Goal: Information Seeking & Learning: Learn about a topic

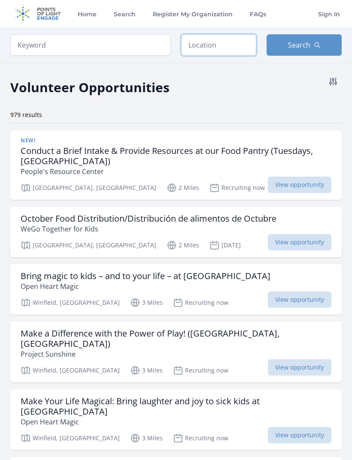
click at [227, 47] on input "text" at bounding box center [218, 44] width 75 height 21
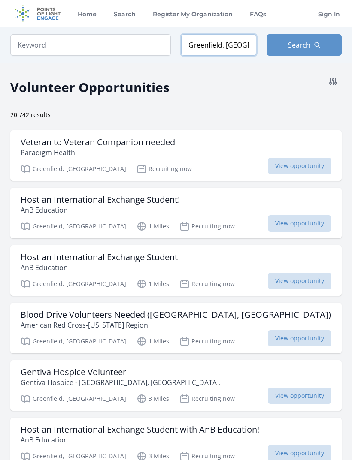
click at [213, 46] on input "Greenfield, [GEOGRAPHIC_DATA], [GEOGRAPHIC_DATA]" at bounding box center [218, 44] width 75 height 21
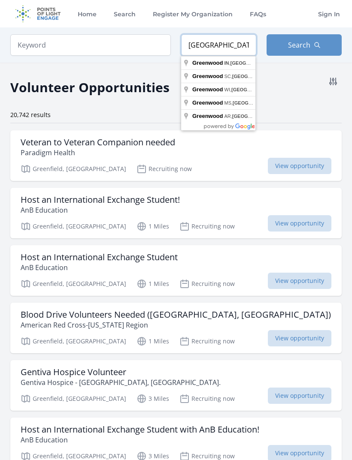
type input "[GEOGRAPHIC_DATA], [GEOGRAPHIC_DATA], [GEOGRAPHIC_DATA]"
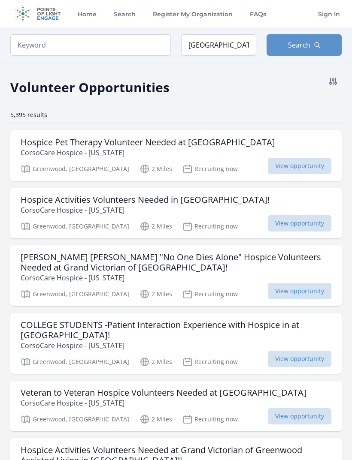
click at [308, 50] on span "Search" at bounding box center [299, 45] width 22 height 10
click at [335, 85] on icon at bounding box center [333, 81] width 10 height 10
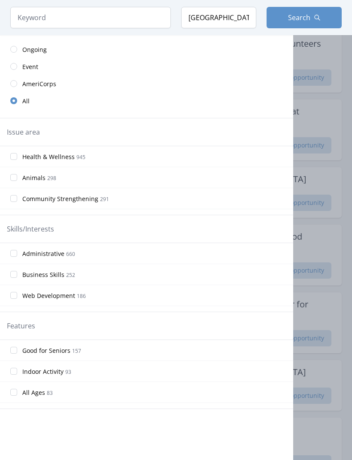
scroll to position [220, 0]
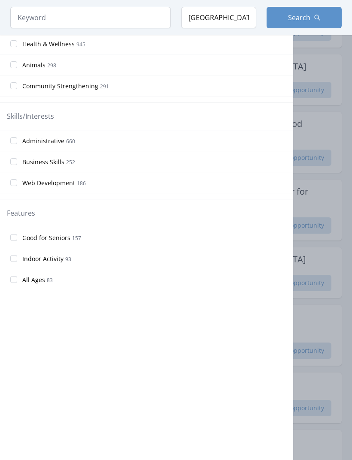
click at [16, 281] on input "All Ages [DEMOGRAPHIC_DATA]" at bounding box center [13, 280] width 7 height 7
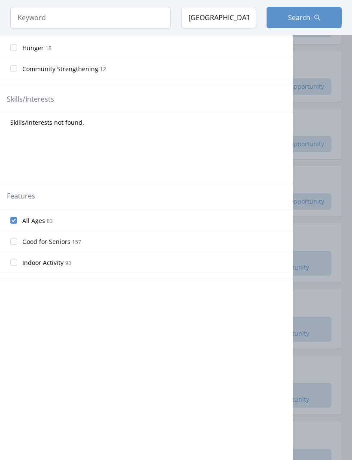
click at [319, 18] on icon "button" at bounding box center [317, 17] width 7 height 7
click at [314, 21] on button "Search" at bounding box center [303, 17] width 75 height 21
click at [309, 126] on div at bounding box center [176, 230] width 352 height 460
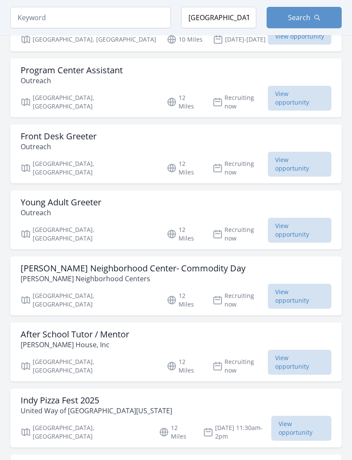
scroll to position [492, 0]
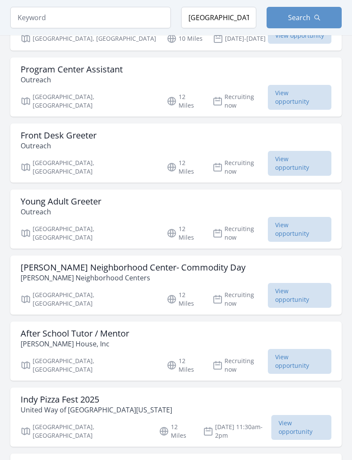
click at [244, 197] on div "Young Adult Greeter Outreach" at bounding box center [176, 207] width 311 height 21
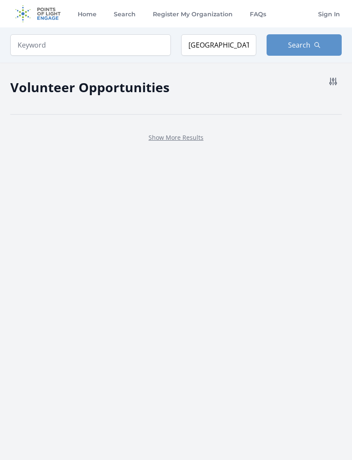
scroll to position [175, 0]
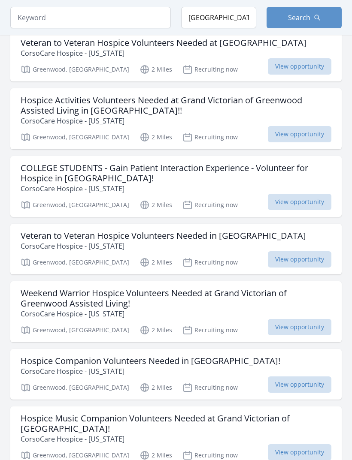
scroll to position [382, 0]
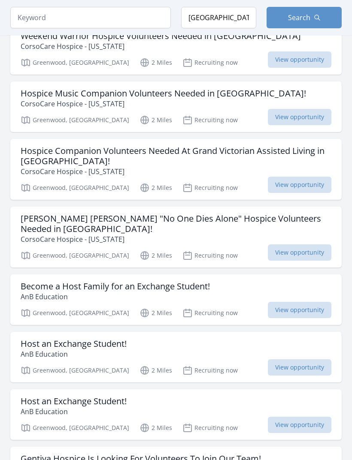
scroll to position [924, 0]
